Goal: Task Accomplishment & Management: Use online tool/utility

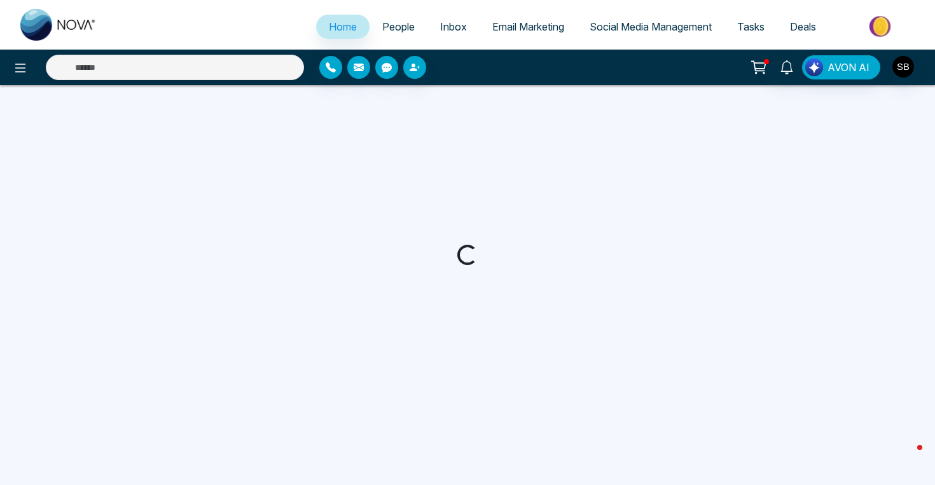
select select "*"
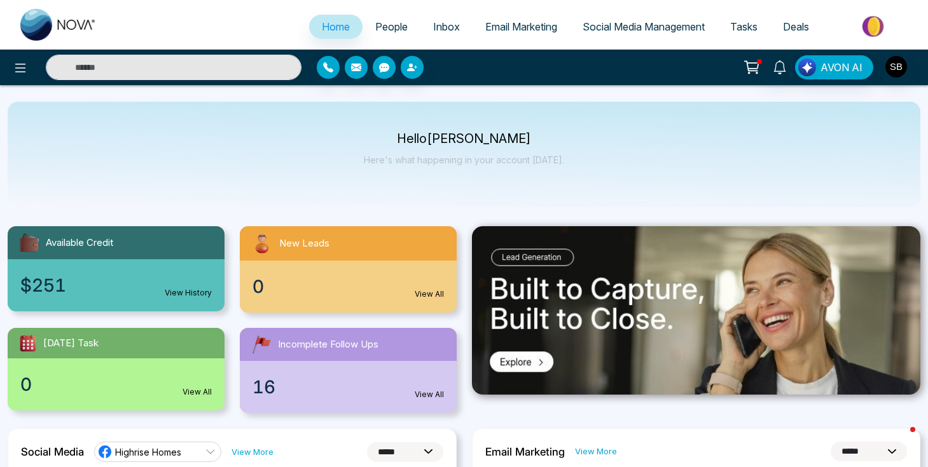
click at [528, 33] on link "Email Marketing" at bounding box center [520, 27] width 97 height 24
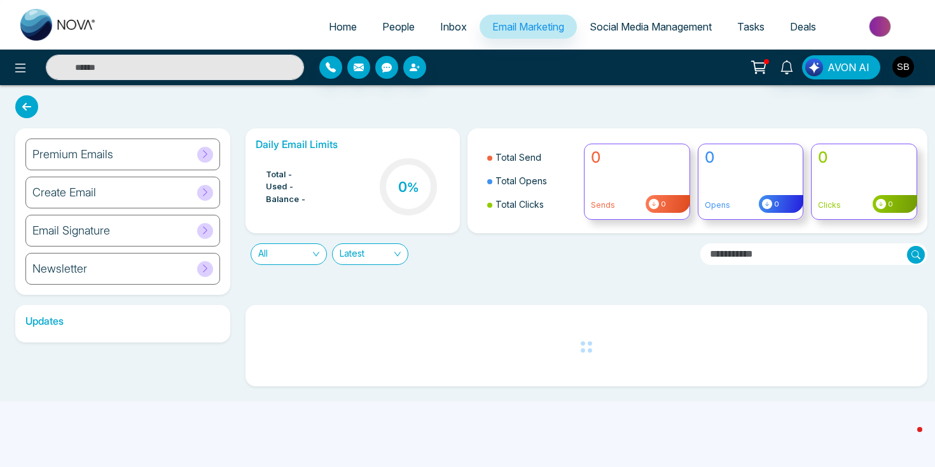
click at [184, 162] on div "Premium Emails" at bounding box center [122, 155] width 195 height 32
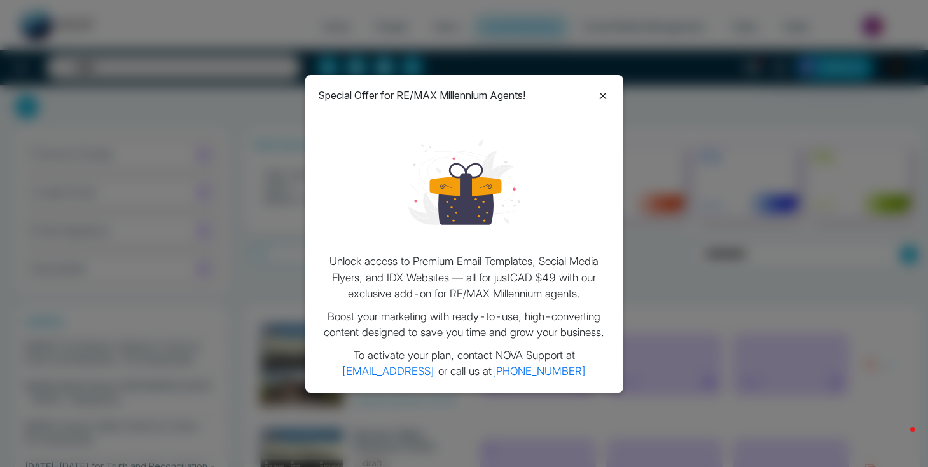
click at [603, 97] on icon at bounding box center [602, 96] width 7 height 7
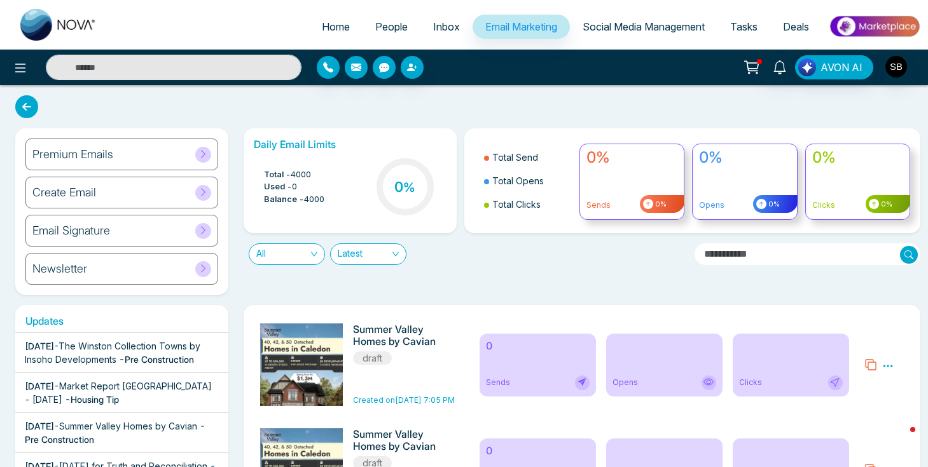
click at [638, 29] on span "Social Media Management" at bounding box center [643, 26] width 122 height 13
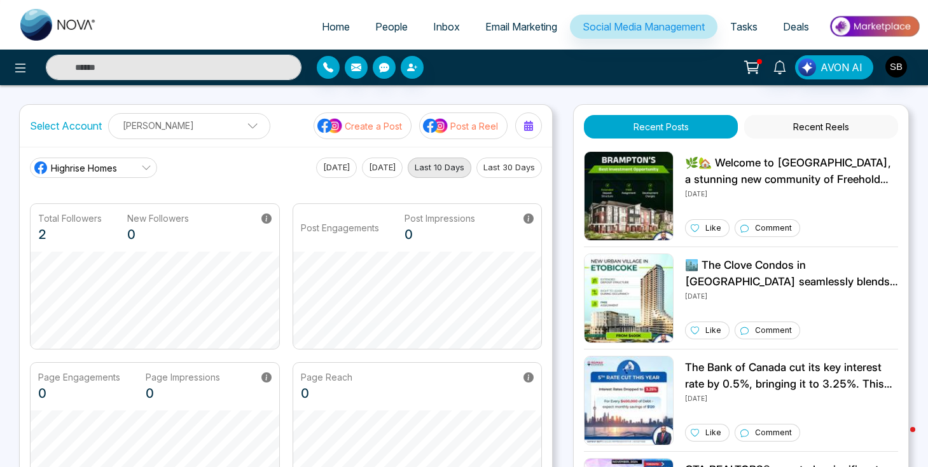
click at [144, 169] on icon at bounding box center [146, 168] width 10 height 10
click at [88, 230] on span "Safwat Butt" at bounding box center [104, 225] width 92 height 14
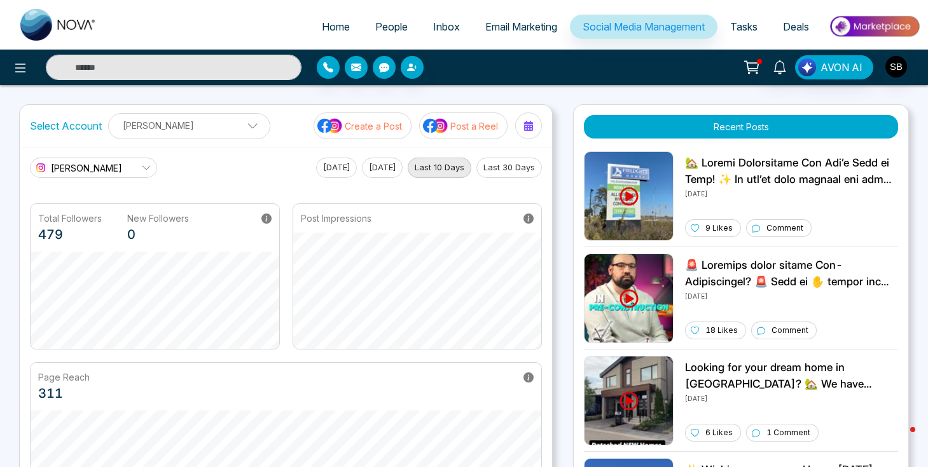
click at [365, 135] on button "Create a Post" at bounding box center [362, 126] width 98 height 27
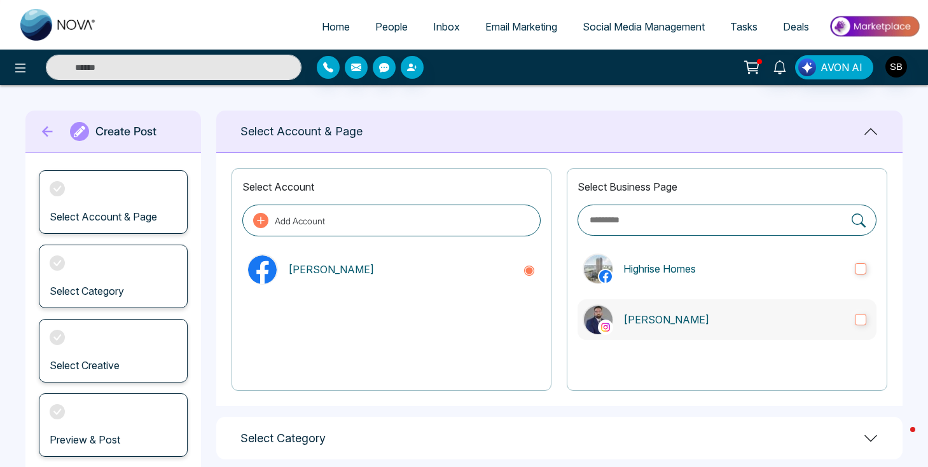
click at [733, 308] on label "Safwat Butt" at bounding box center [726, 320] width 299 height 41
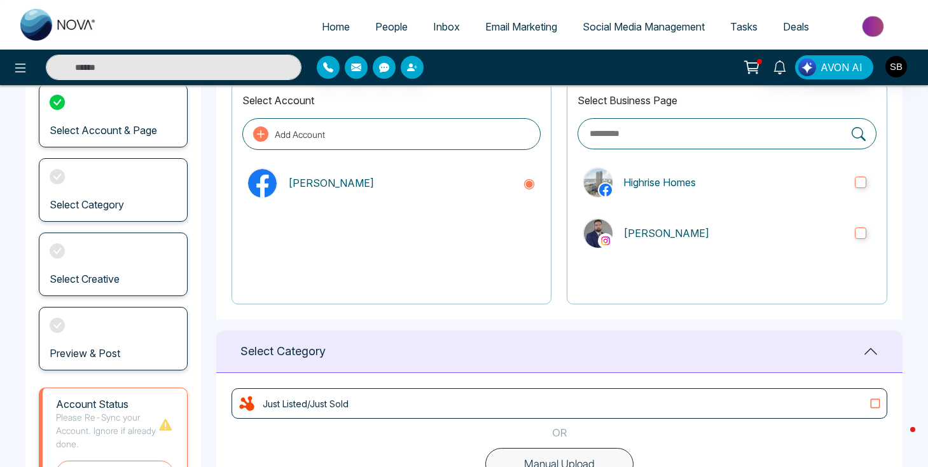
scroll to position [245, 0]
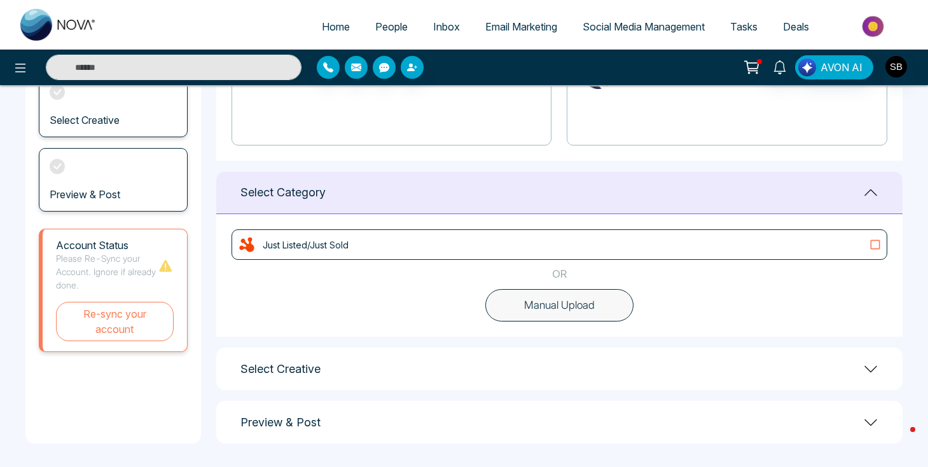
click at [497, 256] on div "Just Listed/Just Sold" at bounding box center [559, 245] width 656 height 31
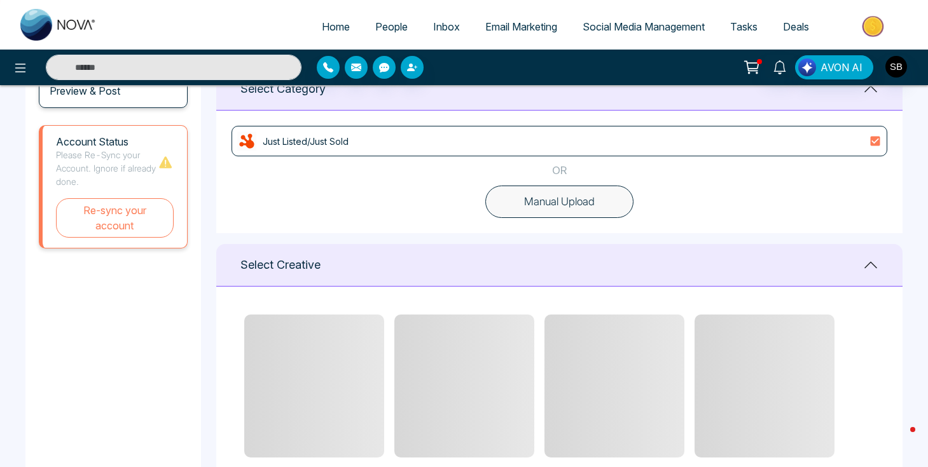
scroll to position [301, 0]
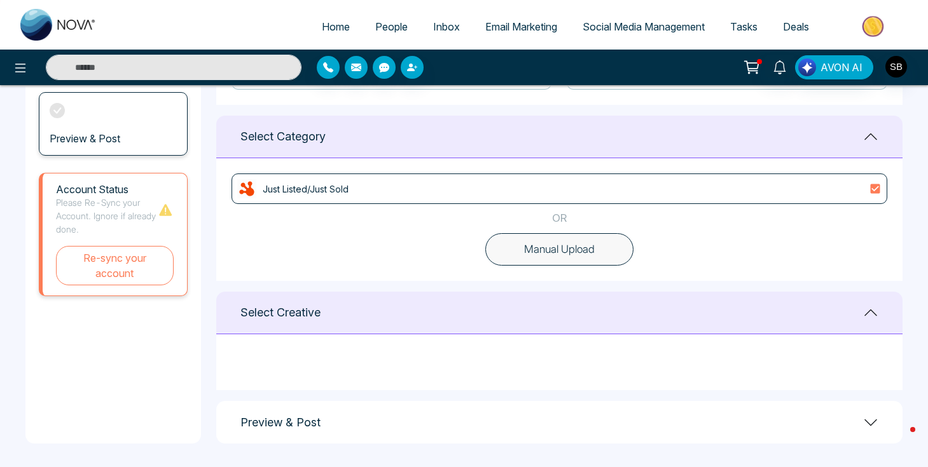
click at [495, 188] on div "Just Listed/Just Sold" at bounding box center [559, 188] width 644 height 19
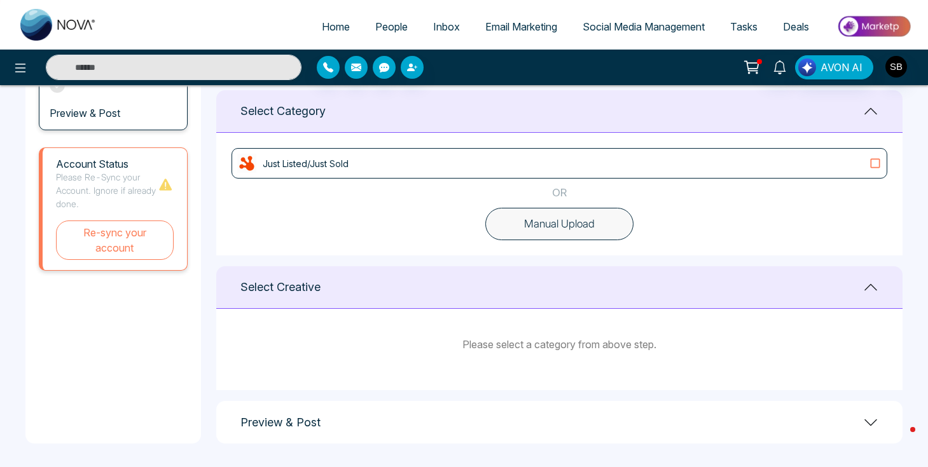
scroll to position [324, 0]
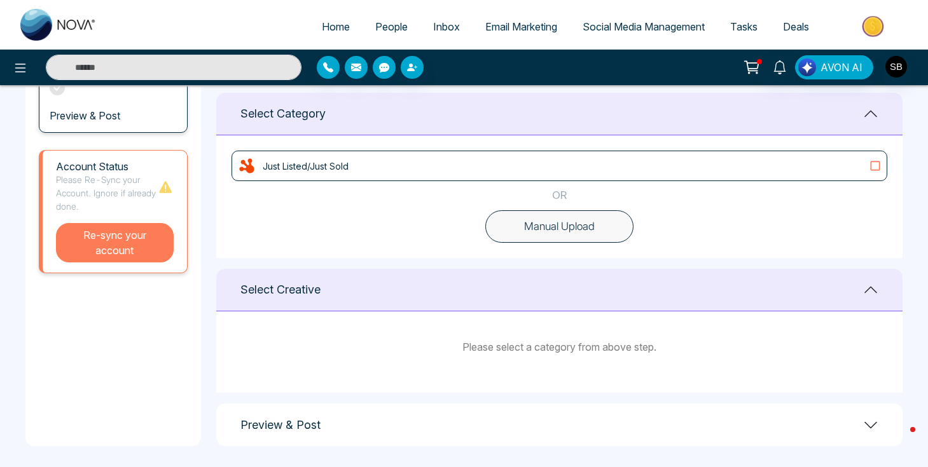
click at [142, 251] on button "Re-sync your account" at bounding box center [115, 242] width 118 height 39
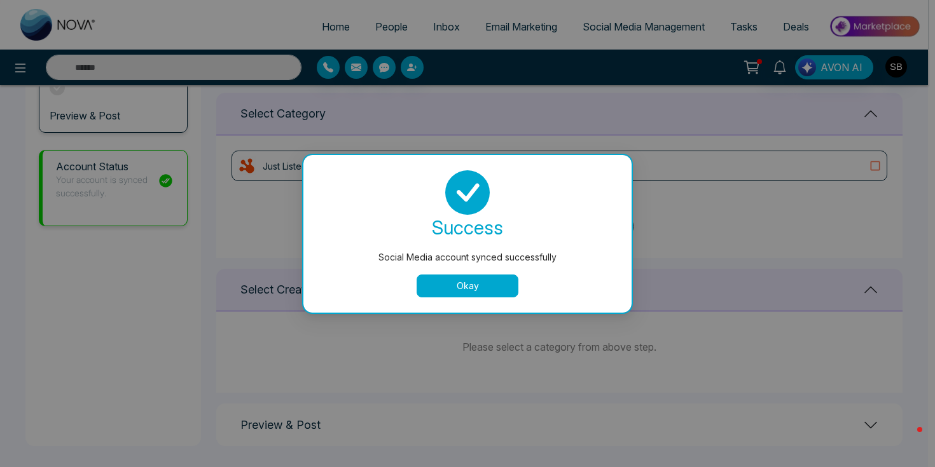
click at [480, 282] on button "Okay" at bounding box center [468, 286] width 102 height 23
